Goal: Book appointment/travel/reservation

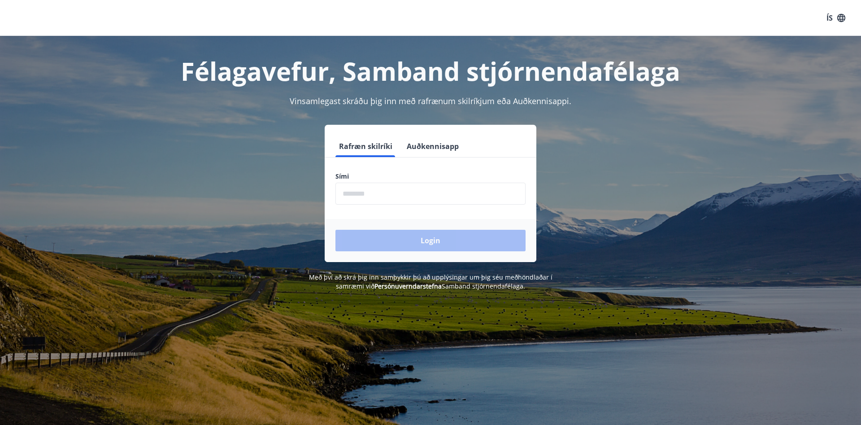
click at [360, 190] on input "phone" at bounding box center [430, 193] width 190 height 22
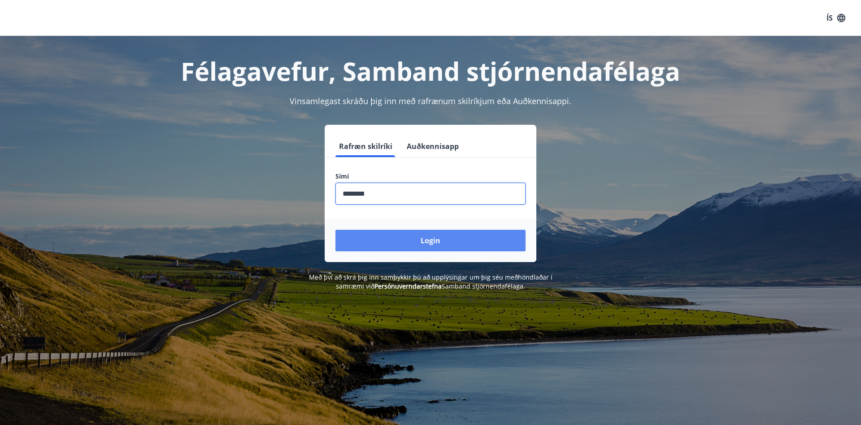
type input "********"
click at [416, 240] on button "Login" at bounding box center [430, 241] width 190 height 22
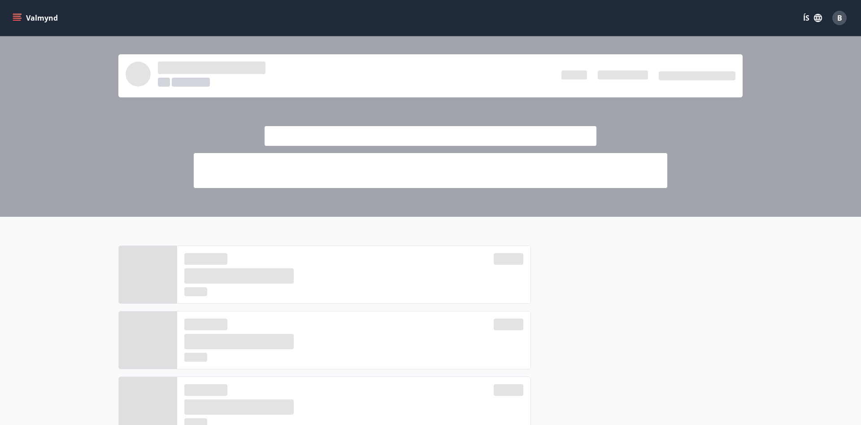
click at [14, 17] on icon "menu" at bounding box center [17, 17] width 9 height 9
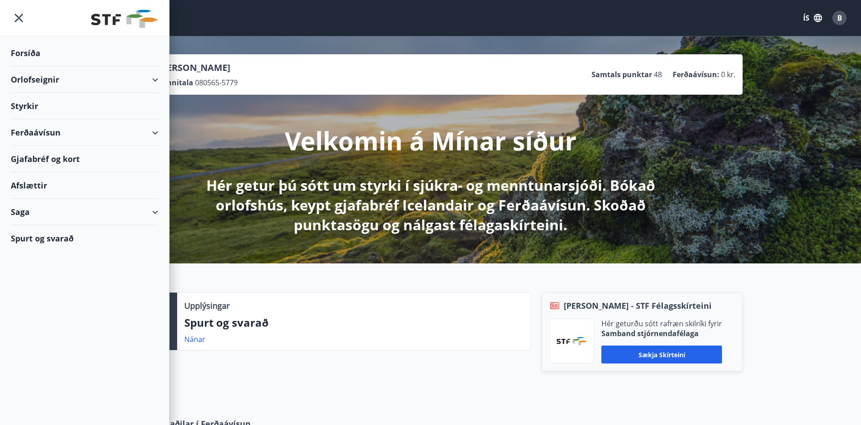
click at [156, 80] on div "Orlofseignir" at bounding box center [85, 79] width 148 height 26
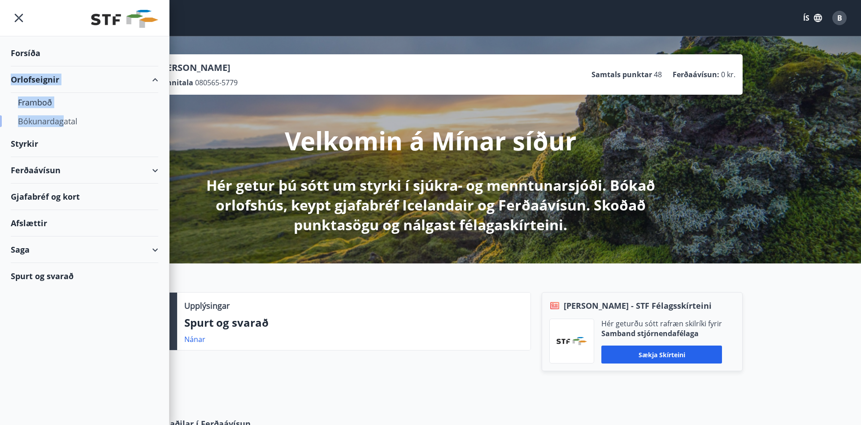
click at [65, 121] on div "Bókunardagatal" at bounding box center [84, 121] width 133 height 19
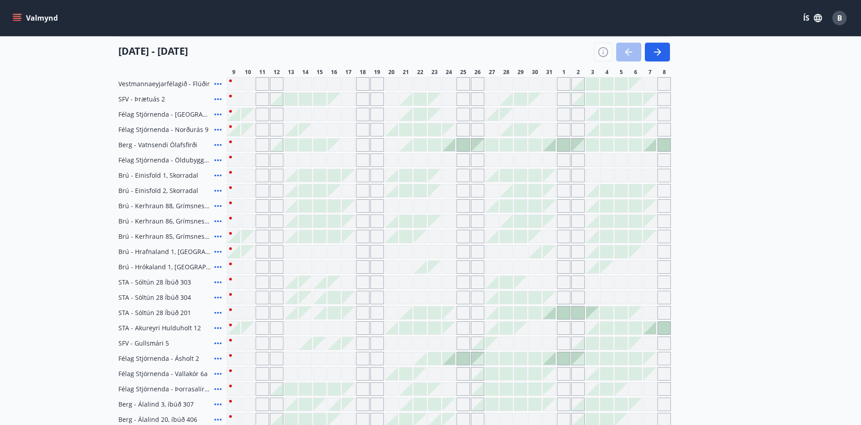
scroll to position [169, 0]
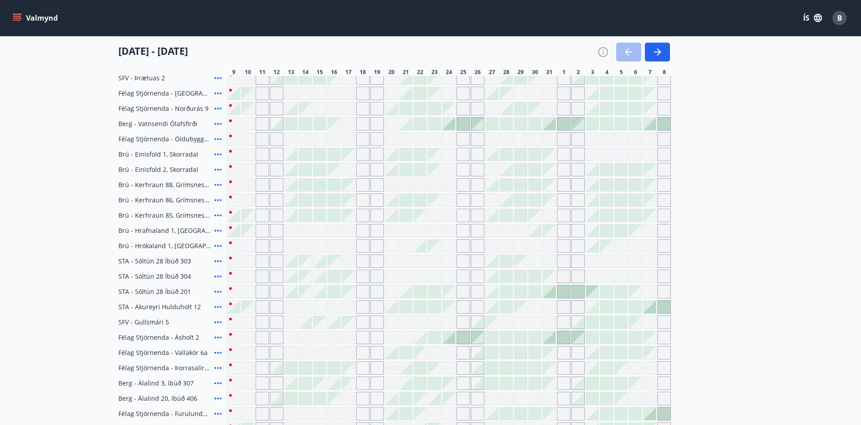
click at [735, 189] on div "Félag Stjórnenda - Birkihlíð, Brekkuheiði Félag Stjórnenda - Svignaskarð 32 Ves…" at bounding box center [430, 238] width 624 height 425
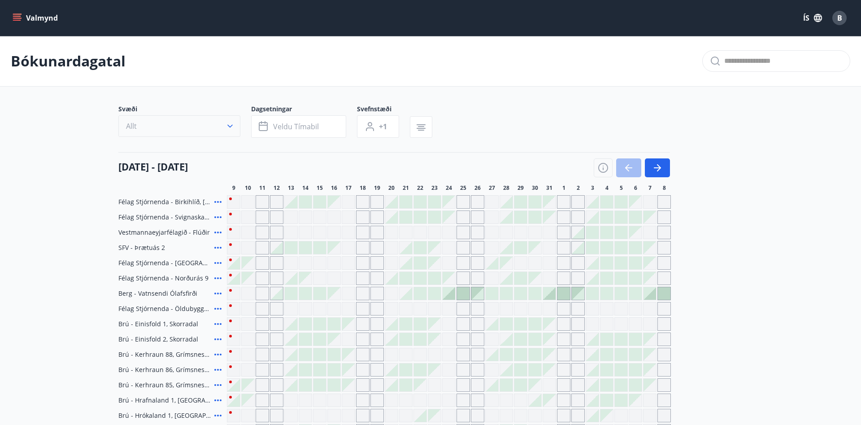
click at [228, 123] on icon "button" at bounding box center [230, 126] width 9 height 9
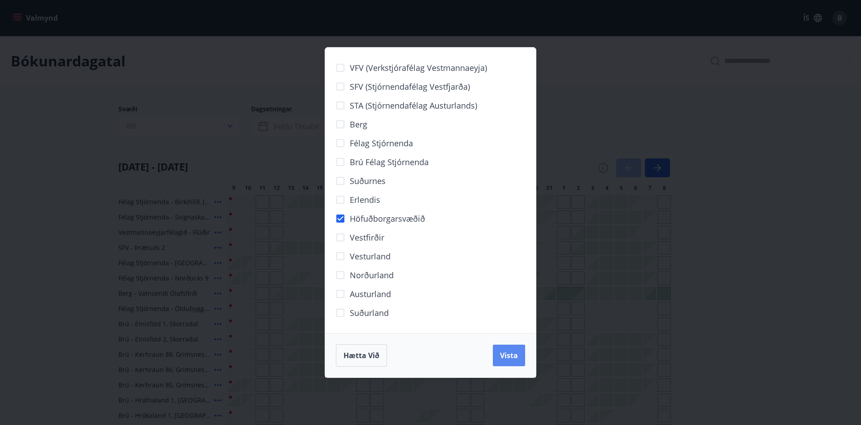
click at [512, 355] on span "Vista" at bounding box center [509, 355] width 18 height 10
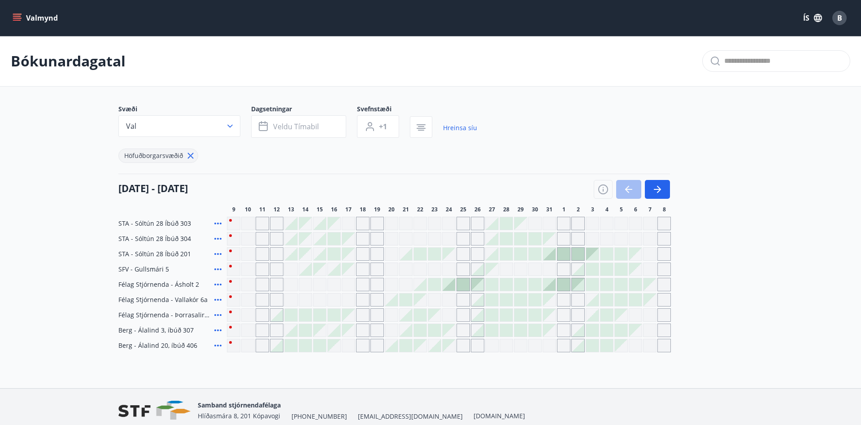
click at [463, 285] on div at bounding box center [463, 284] width 13 height 13
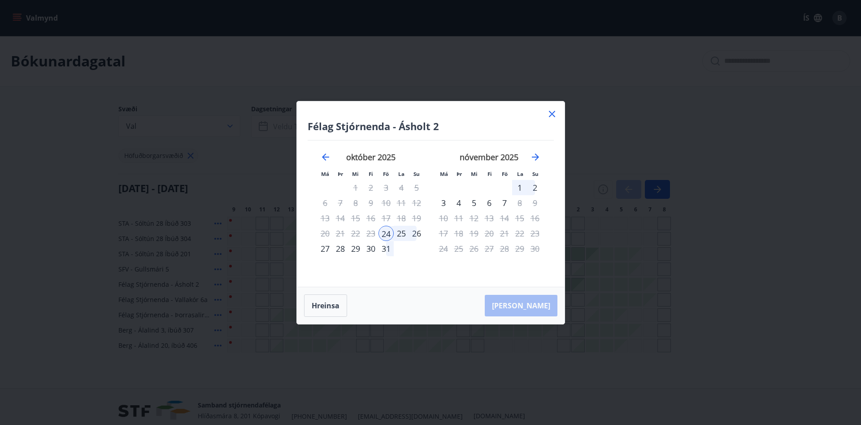
click at [343, 249] on div "28" at bounding box center [340, 248] width 15 height 15
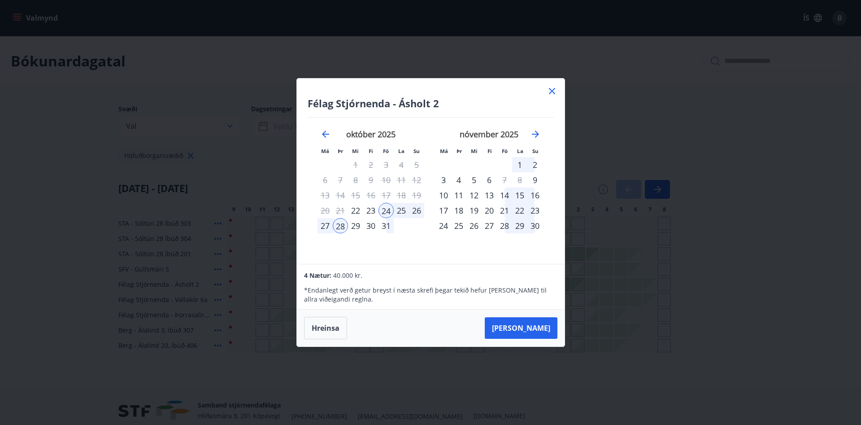
click at [552, 89] on icon at bounding box center [552, 91] width 11 height 11
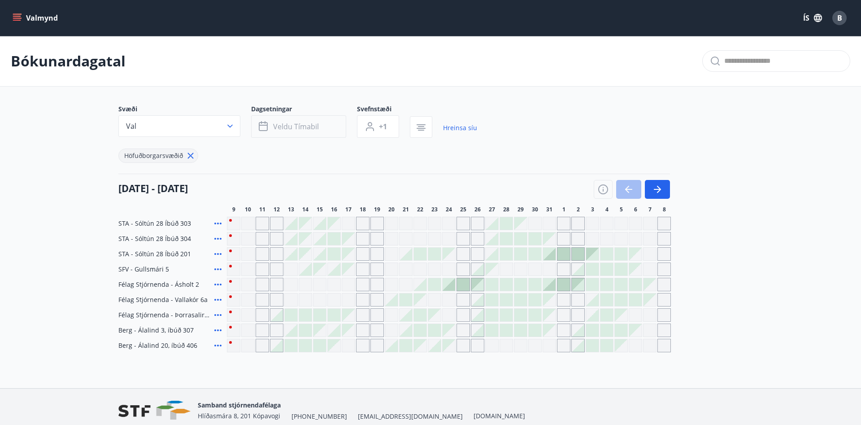
click at [319, 128] on button "Veldu tímabil" at bounding box center [298, 126] width 95 height 22
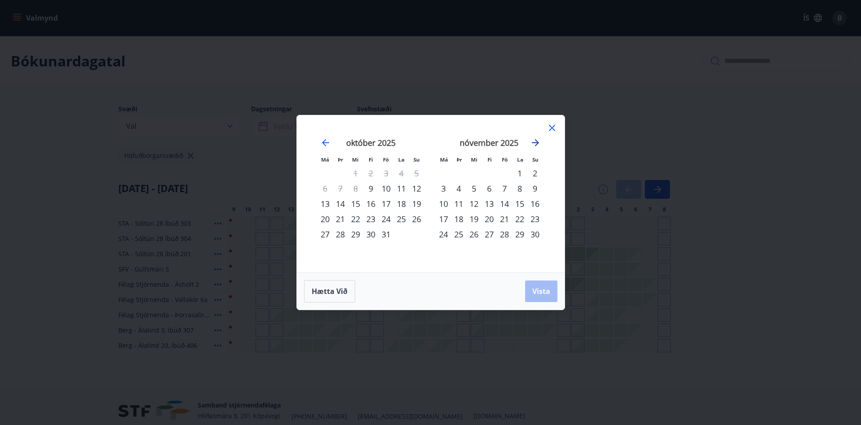
click at [537, 143] on icon "Move forward to switch to the next month." at bounding box center [535, 142] width 7 height 7
click at [443, 234] on div "29" at bounding box center [443, 233] width 15 height 15
click at [539, 291] on span "Vista" at bounding box center [541, 291] width 18 height 10
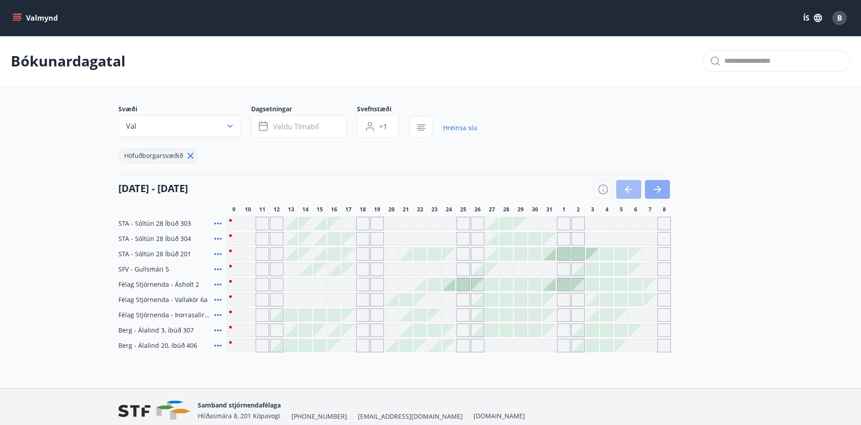
click at [655, 187] on icon "button" at bounding box center [657, 189] width 11 height 11
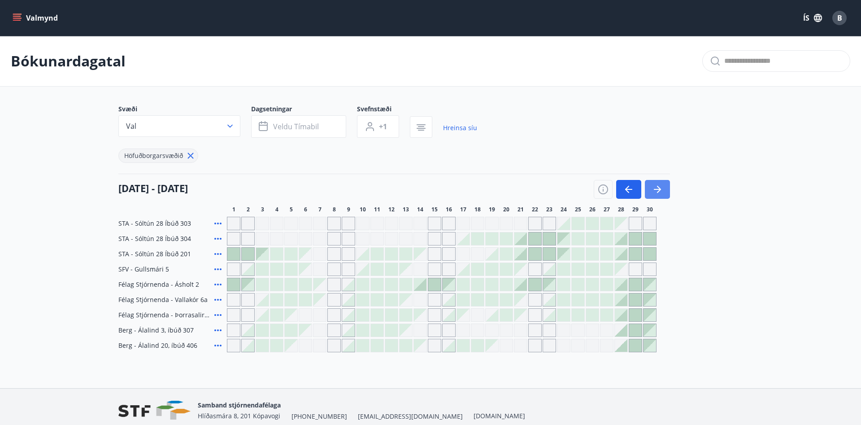
click at [657, 186] on icon "button" at bounding box center [659, 189] width 4 height 7
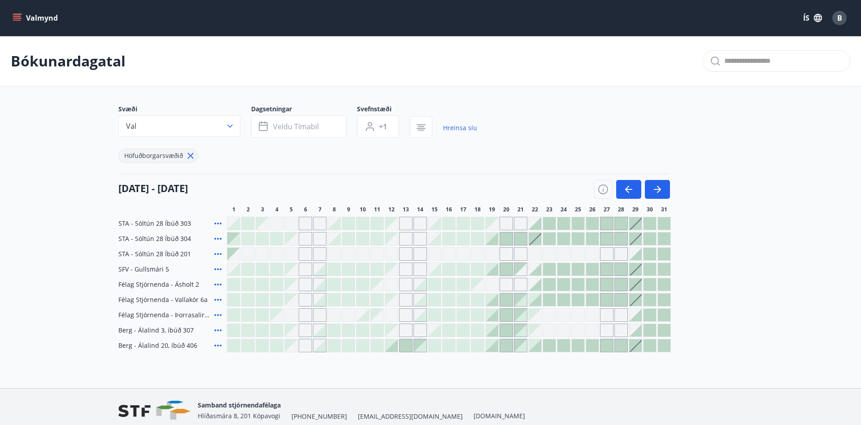
click at [633, 237] on div at bounding box center [635, 238] width 13 height 13
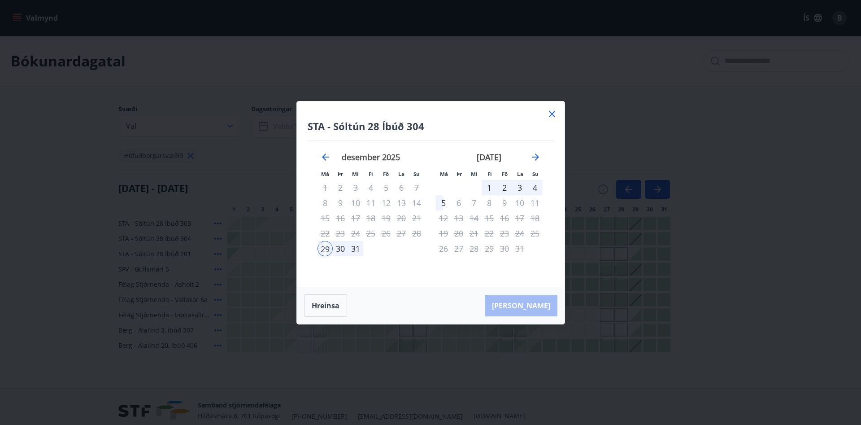
click at [505, 191] on div "2" at bounding box center [504, 187] width 15 height 15
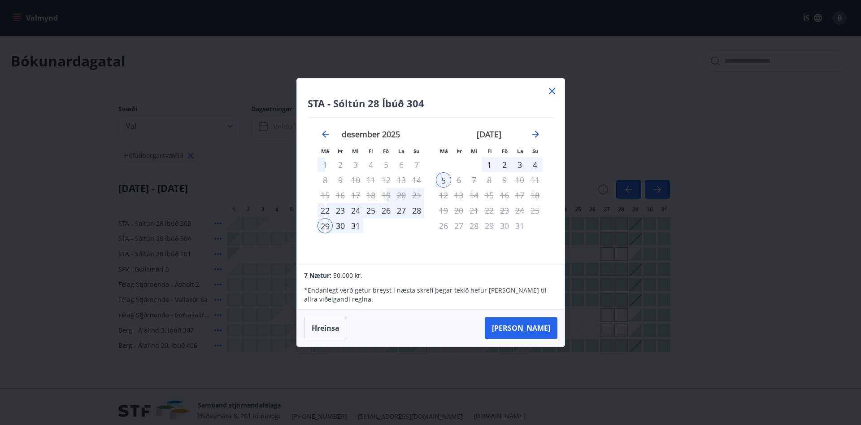
click at [528, 165] on div "4" at bounding box center [534, 164] width 15 height 15
click at [538, 166] on div "4" at bounding box center [534, 164] width 15 height 15
click at [326, 225] on div "29" at bounding box center [324, 225] width 15 height 15
click at [441, 178] on div "5" at bounding box center [443, 179] width 15 height 15
click at [537, 328] on button "Taka Frá" at bounding box center [521, 328] width 73 height 22
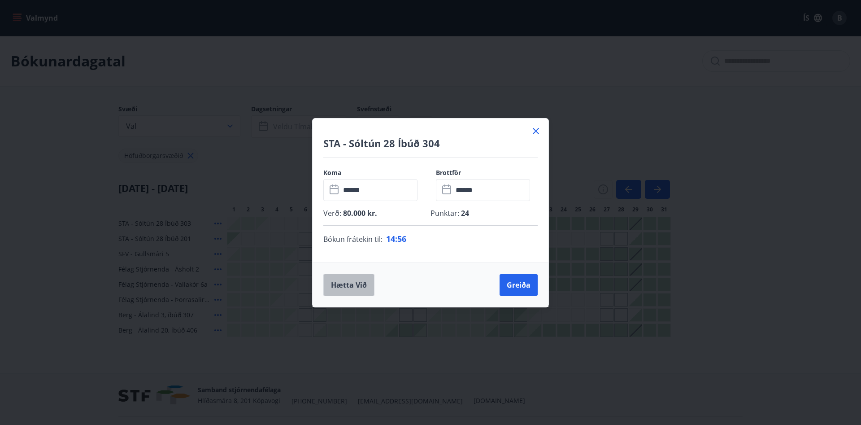
click at [348, 279] on button "Hætta við" at bounding box center [348, 284] width 51 height 22
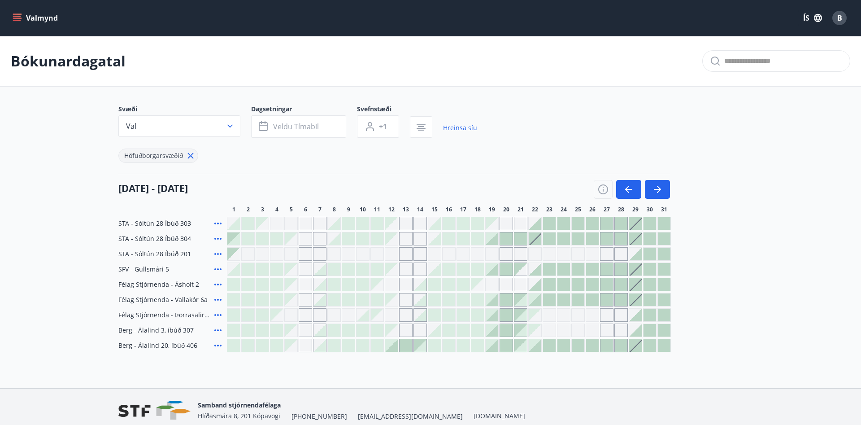
click at [736, 215] on div "Svæði Val Dagsetningar Veldu tímabil Svefnstæði +1 Hreinsa síu Höfuðborgarsvæði…" at bounding box center [430, 227] width 624 height 247
